Goal: Task Accomplishment & Management: Manage account settings

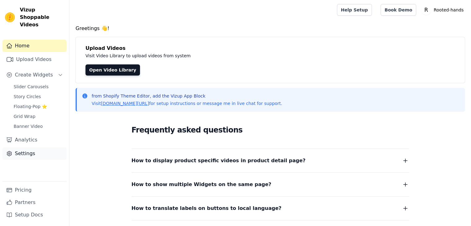
click at [19, 147] on link "Settings" at bounding box center [34, 153] width 64 height 12
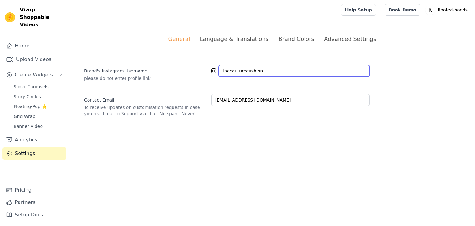
click at [245, 71] on input "thecouturecushion" at bounding box center [294, 71] width 151 height 12
paste input "rooted.hands.home"
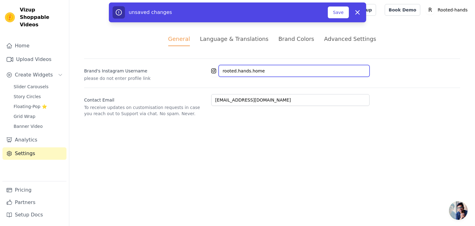
type input "rooted.hands.home"
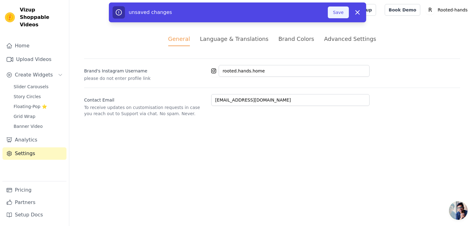
click at [331, 14] on button "Save" at bounding box center [338, 12] width 21 height 12
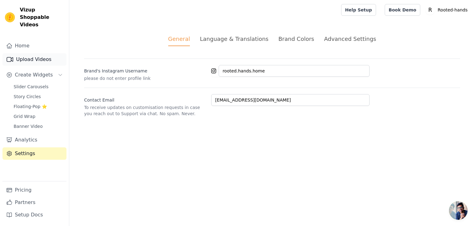
click at [32, 53] on link "Upload Videos" at bounding box center [34, 59] width 64 height 12
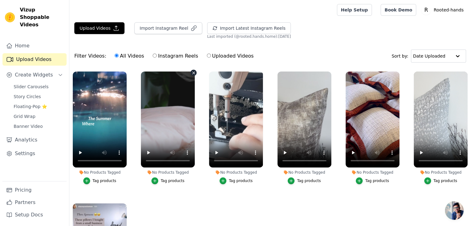
click at [167, 57] on label "Instagram Reels" at bounding box center [175, 56] width 46 height 8
click at [157, 57] on input "Instagram Reels" at bounding box center [155, 56] width 4 height 4
radio input "true"
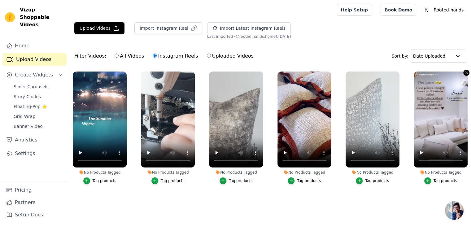
click at [464, 73] on icon "button" at bounding box center [466, 73] width 5 height 5
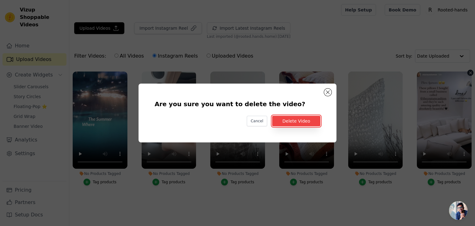
drag, startPoint x: 306, startPoint y: 118, endPoint x: 306, endPoint y: 95, distance: 23.2
click at [306, 95] on div "Are you sure you want to delete the video? Cancel Delete Video" at bounding box center [238, 112] width 178 height 39
click at [301, 116] on button "Delete Video" at bounding box center [296, 121] width 48 height 11
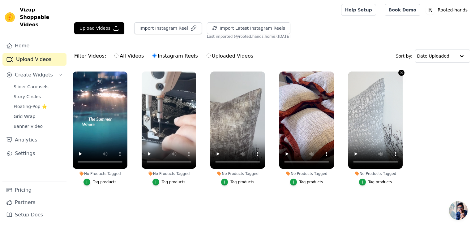
click at [400, 74] on icon "button" at bounding box center [402, 73] width 5 height 5
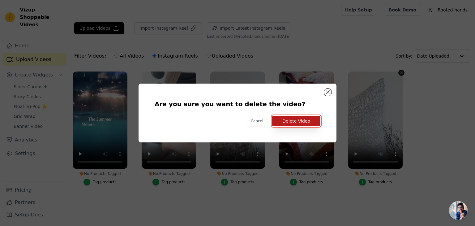
click at [297, 124] on button "Delete Video" at bounding box center [296, 121] width 48 height 11
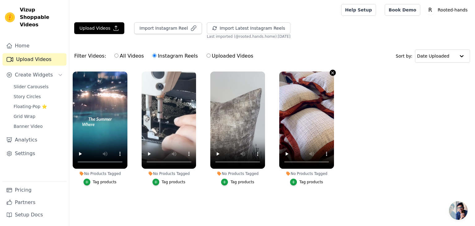
click at [333, 71] on icon "button" at bounding box center [333, 73] width 5 height 5
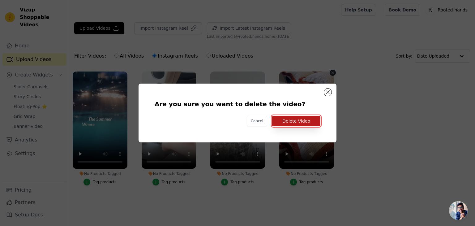
click at [308, 121] on button "Delete Video" at bounding box center [296, 121] width 48 height 11
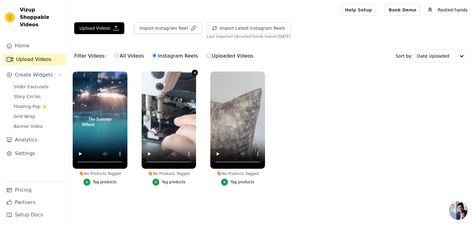
drag, startPoint x: 191, startPoint y: 71, endPoint x: 196, endPoint y: 74, distance: 5.3
click at [196, 74] on icon "button" at bounding box center [195, 73] width 5 height 5
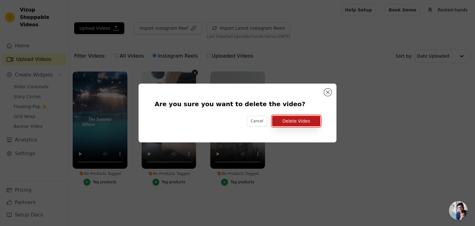
click at [302, 121] on button "Delete Video" at bounding box center [296, 121] width 48 height 11
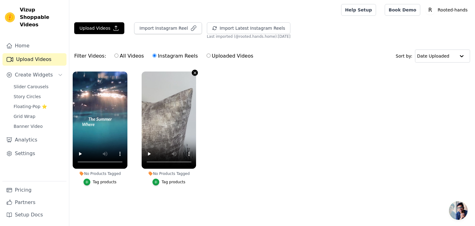
click at [194, 73] on icon "button" at bounding box center [195, 72] width 2 height 2
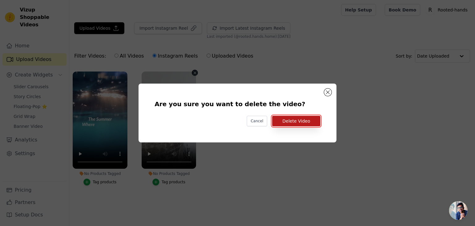
click at [295, 120] on button "Delete Video" at bounding box center [296, 121] width 48 height 11
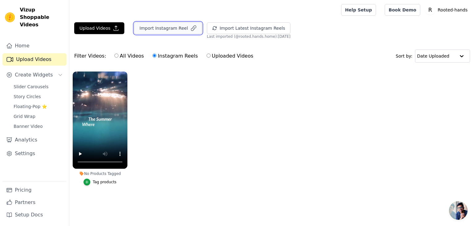
click at [182, 28] on button "Import Instagram Reel" at bounding box center [168, 28] width 68 height 12
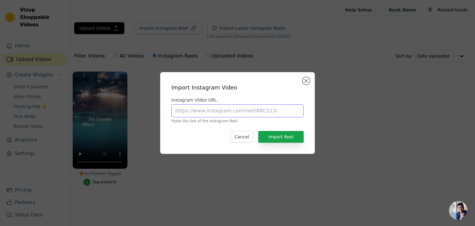
click at [243, 113] on input "Instagram Video URL" at bounding box center [237, 110] width 132 height 13
click at [309, 81] on button "Close modal" at bounding box center [306, 80] width 7 height 7
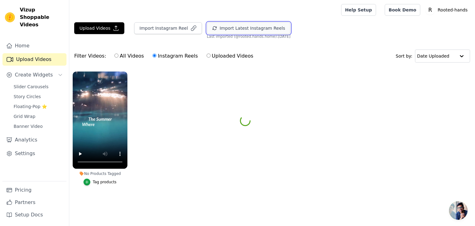
click at [244, 22] on button "Import Latest Instagram Reels" at bounding box center [249, 28] width 84 height 12
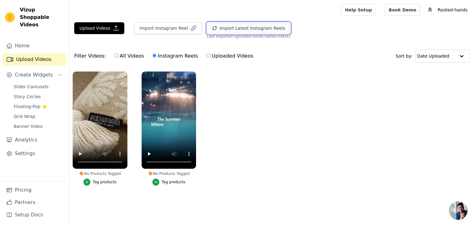
click at [247, 27] on button "Import Latest Instagram Reels" at bounding box center [249, 28] width 84 height 12
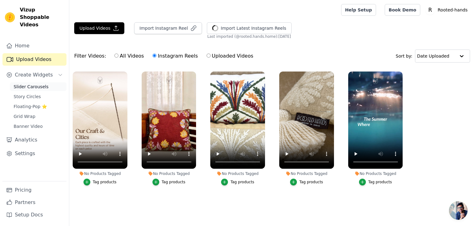
click at [34, 84] on span "Slider Carousels" at bounding box center [31, 87] width 35 height 6
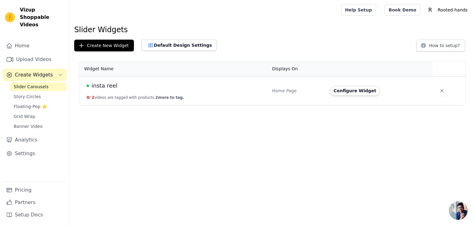
click at [349, 84] on td "Configure Widget" at bounding box center [379, 90] width 107 height 29
click at [348, 87] on button "Configure Widget" at bounding box center [355, 91] width 50 height 10
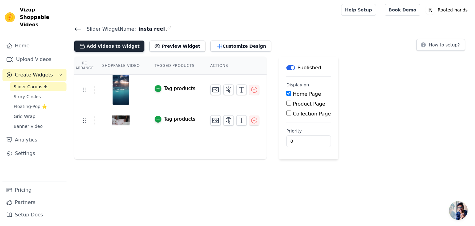
click at [118, 50] on button "Add Videos to Widget" at bounding box center [109, 46] width 70 height 11
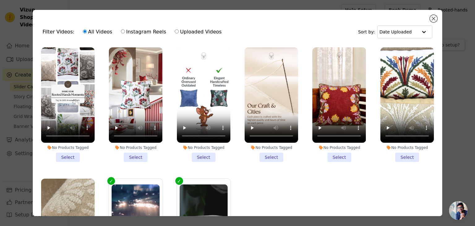
click at [69, 154] on li "No Products Tagged Select" at bounding box center [68, 104] width 54 height 115
click at [0, 0] on input "No Products Tagged Select" at bounding box center [0, 0] width 0 height 0
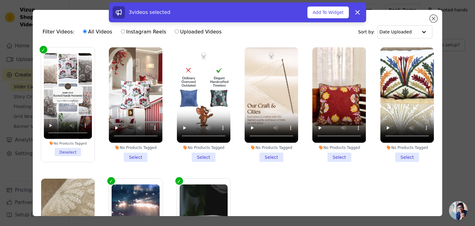
click at [130, 155] on li "No Products Tagged Select" at bounding box center [136, 104] width 54 height 115
click at [0, 0] on input "No Products Tagged Select" at bounding box center [0, 0] width 0 height 0
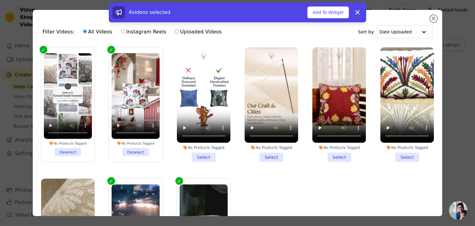
click at [200, 159] on li "No Products Tagged Select" at bounding box center [204, 104] width 54 height 115
click at [0, 0] on input "No Products Tagged Select" at bounding box center [0, 0] width 0 height 0
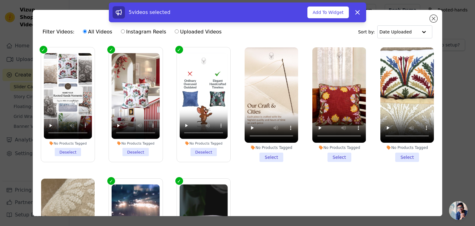
click at [280, 157] on li "No Products Tagged Select" at bounding box center [272, 104] width 54 height 115
click at [0, 0] on input "No Products Tagged Select" at bounding box center [0, 0] width 0 height 0
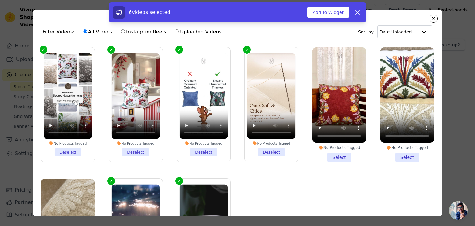
click at [332, 160] on div "No Products Tagged Select" at bounding box center [339, 104] width 60 height 121
click at [337, 157] on li "No Products Tagged Select" at bounding box center [340, 104] width 54 height 115
click at [0, 0] on input "No Products Tagged Select" at bounding box center [0, 0] width 0 height 0
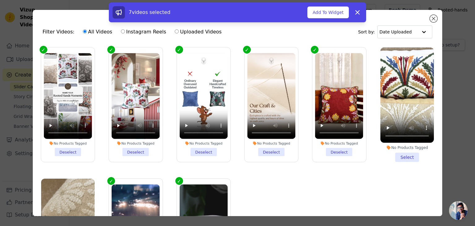
click at [402, 155] on li "No Products Tagged Select" at bounding box center [408, 104] width 54 height 115
click at [0, 0] on input "No Products Tagged Select" at bounding box center [0, 0] width 0 height 0
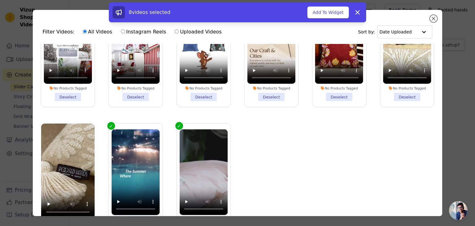
scroll to position [54, 0]
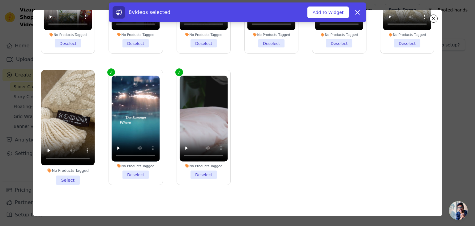
click at [192, 171] on li "No Products Tagged Deselect" at bounding box center [203, 127] width 48 height 103
click at [0, 0] on input "No Products Tagged Deselect" at bounding box center [0, 0] width 0 height 0
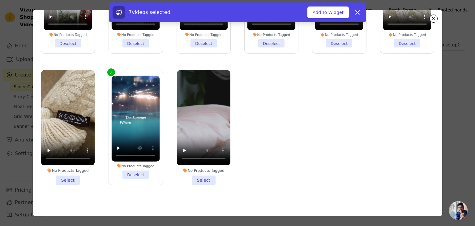
click at [73, 175] on li "No Products Tagged Select" at bounding box center [68, 127] width 54 height 115
click at [0, 0] on input "No Products Tagged Select" at bounding box center [0, 0] width 0 height 0
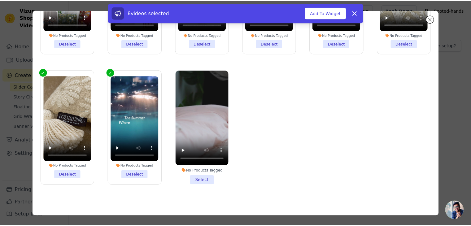
scroll to position [0, 0]
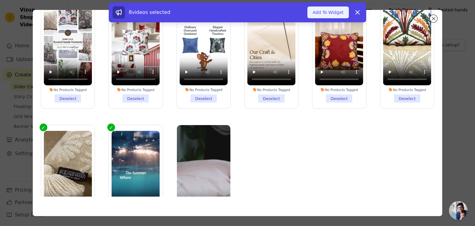
click at [346, 14] on button "Add To Widget" at bounding box center [328, 12] width 41 height 12
